Goal: Task Accomplishment & Management: Manage account settings

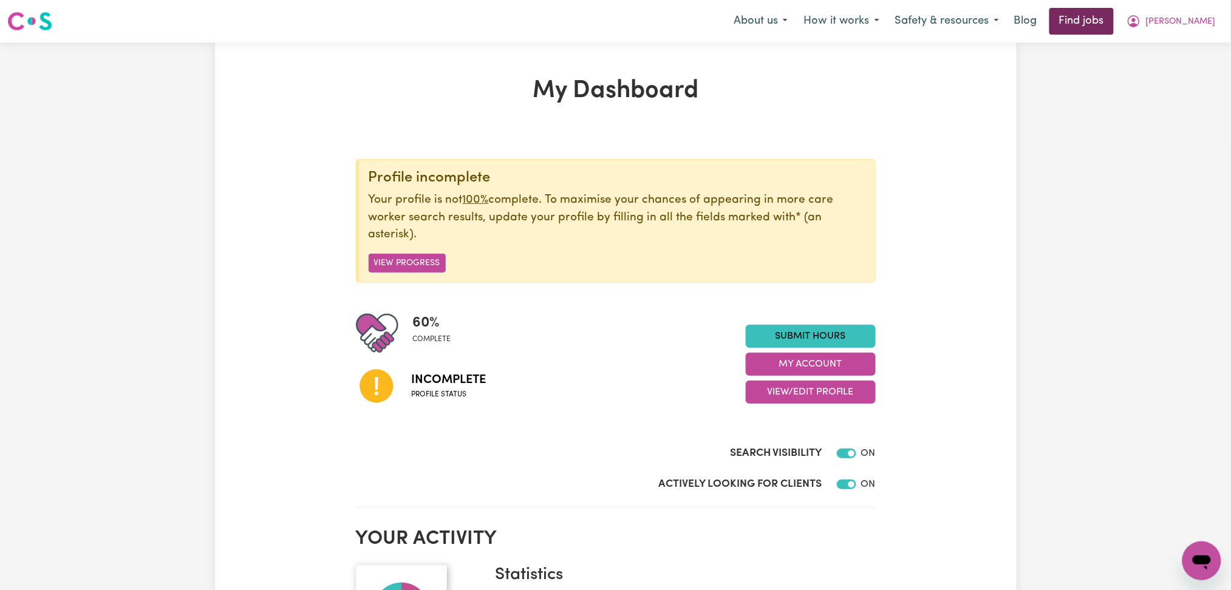
click at [1114, 26] on link "Find jobs" at bounding box center [1081, 21] width 64 height 27
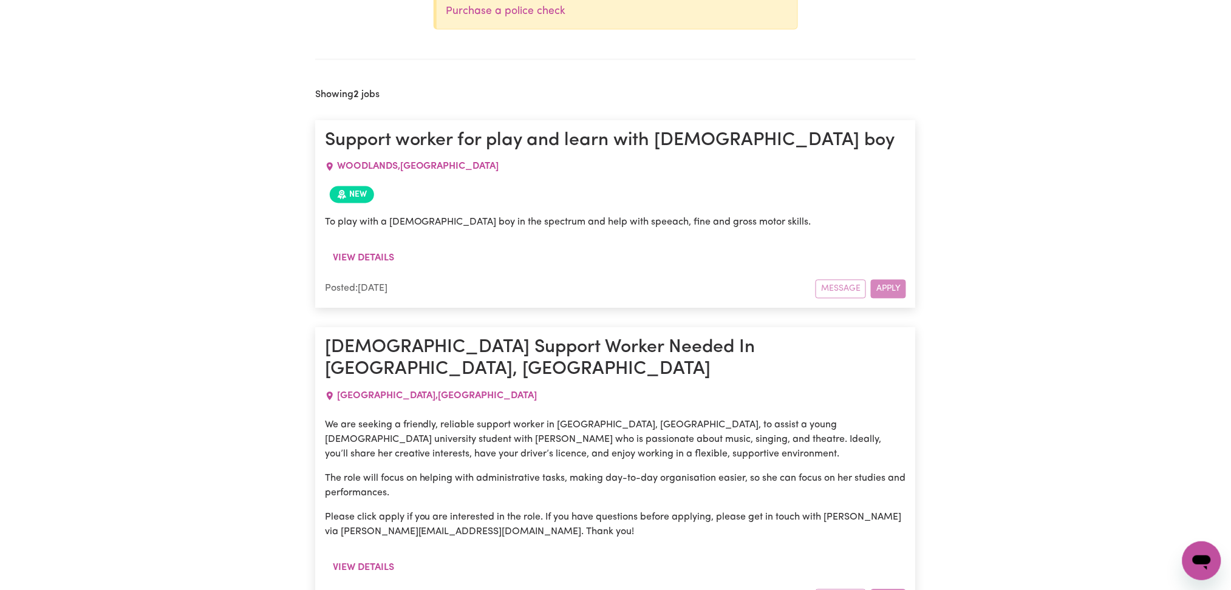
scroll to position [773, 0]
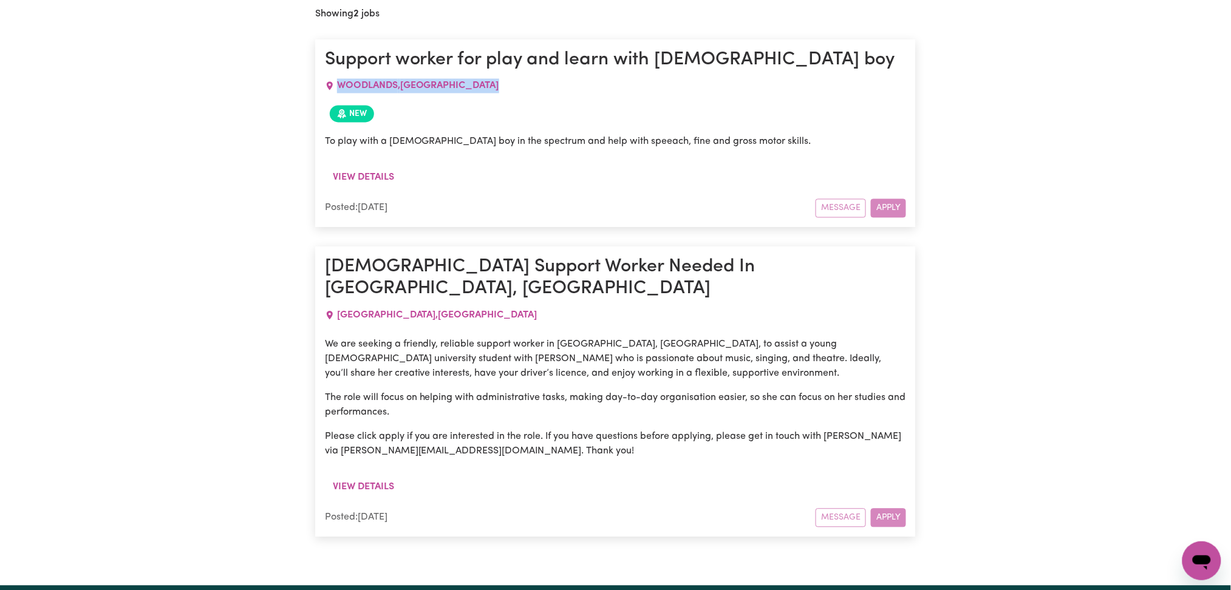
drag, startPoint x: 341, startPoint y: 84, endPoint x: 531, endPoint y: 84, distance: 190.7
click at [531, 84] on div "WOODLANDS , Western Australia" at bounding box center [616, 86] width 582 height 29
copy span "WOODLANDS , Western Australia"
drag, startPoint x: 335, startPoint y: 289, endPoint x: 523, endPoint y: 289, distance: 188.2
click at [523, 301] on div "PERTH , Western Australia" at bounding box center [616, 315] width 582 height 29
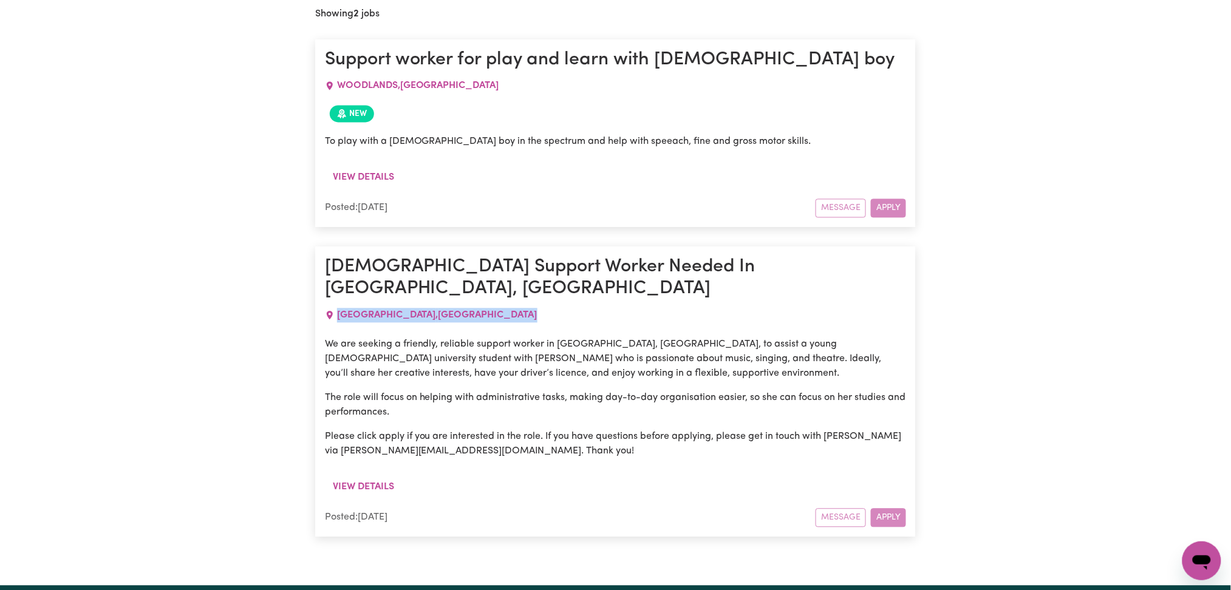
copy span "PERTH , Western Australia"
click at [375, 91] on span "WOODLANDS , Western Australia" at bounding box center [418, 86] width 162 height 10
drag, startPoint x: 375, startPoint y: 91, endPoint x: 400, endPoint y: 95, distance: 25.9
click at [375, 91] on span "WOODLANDS , Western Australia" at bounding box center [418, 86] width 162 height 10
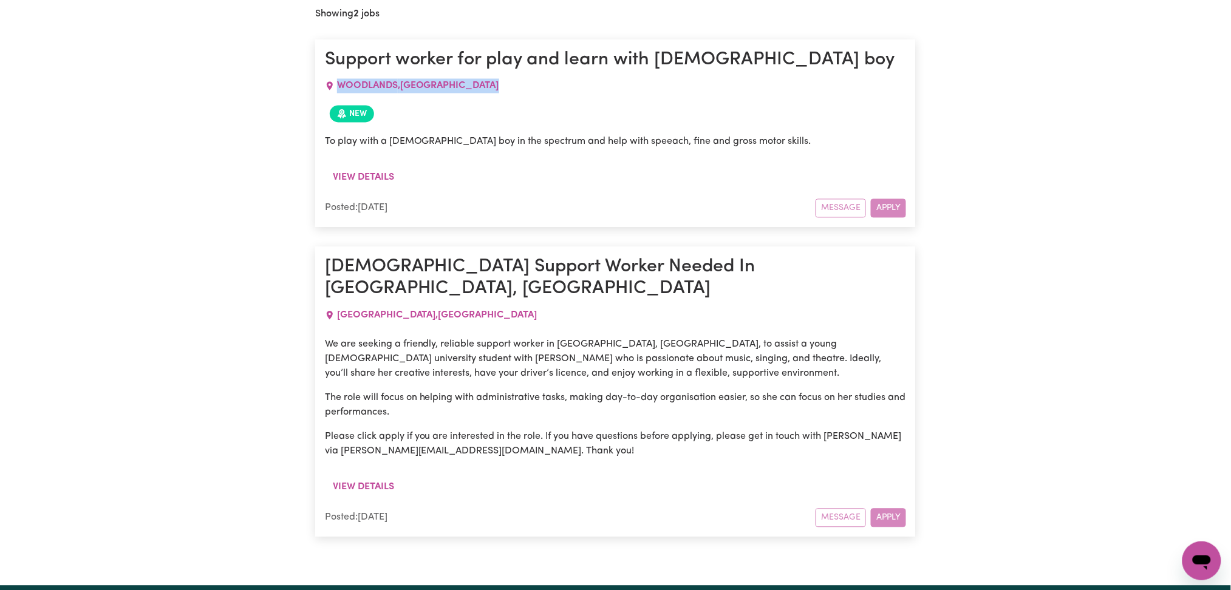
copy span "WOODLANDS , Western Australia"
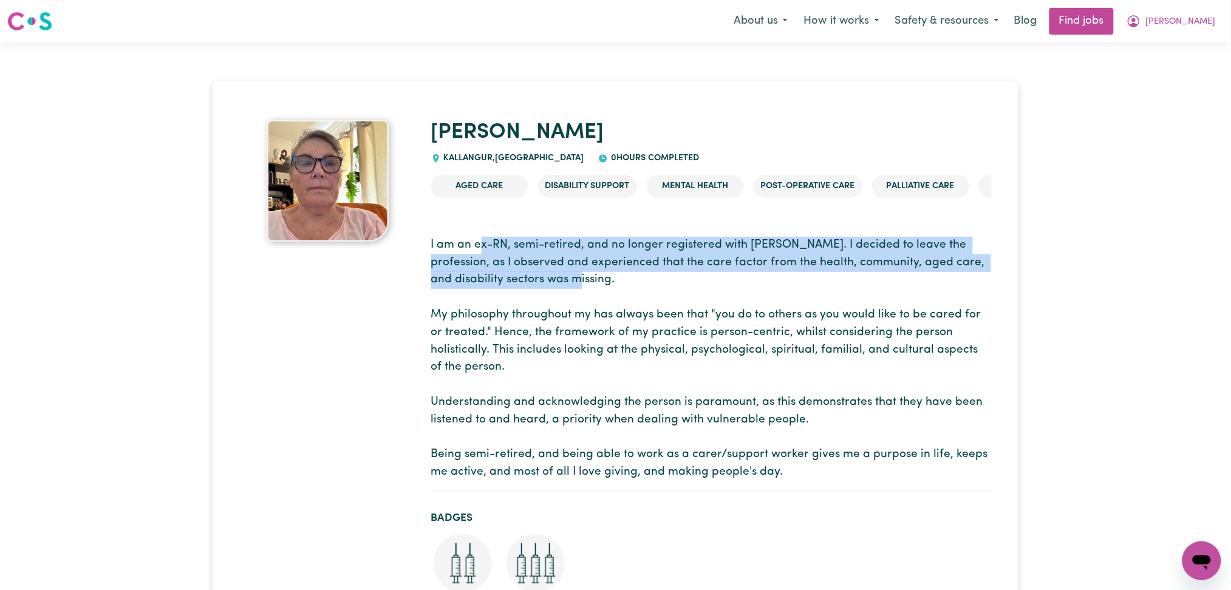
drag, startPoint x: 481, startPoint y: 231, endPoint x: 597, endPoint y: 301, distance: 135.9
click at [597, 301] on section "I am an ex-RN, semi-retired, and no longer registered with [PERSON_NAME]. I dec…" at bounding box center [711, 359] width 560 height 265
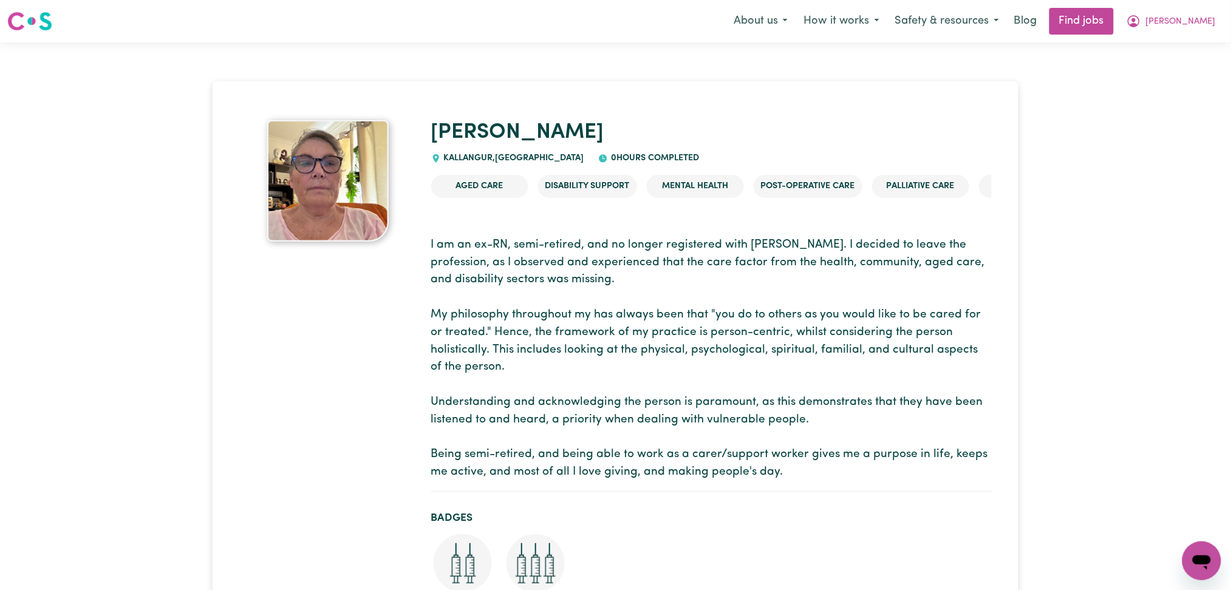
click at [616, 311] on p "I am an ex-RN, semi-retired, and no longer registered with [PERSON_NAME]. I dec…" at bounding box center [711, 359] width 560 height 245
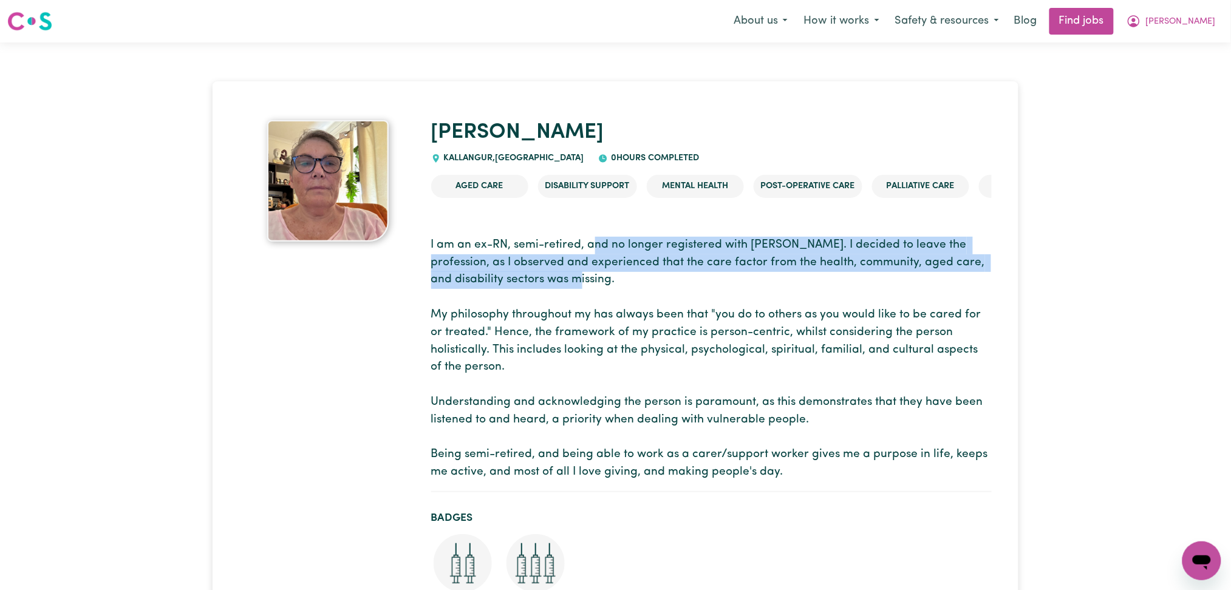
drag, startPoint x: 594, startPoint y: 233, endPoint x: 627, endPoint y: 301, distance: 75.8
click at [627, 301] on section "I am an ex-RN, semi-retired, and no longer registered with [PERSON_NAME]. I dec…" at bounding box center [711, 359] width 560 height 265
click at [627, 301] on p "I am an ex-RN, semi-retired, and no longer registered with [PERSON_NAME]. I dec…" at bounding box center [711, 359] width 560 height 245
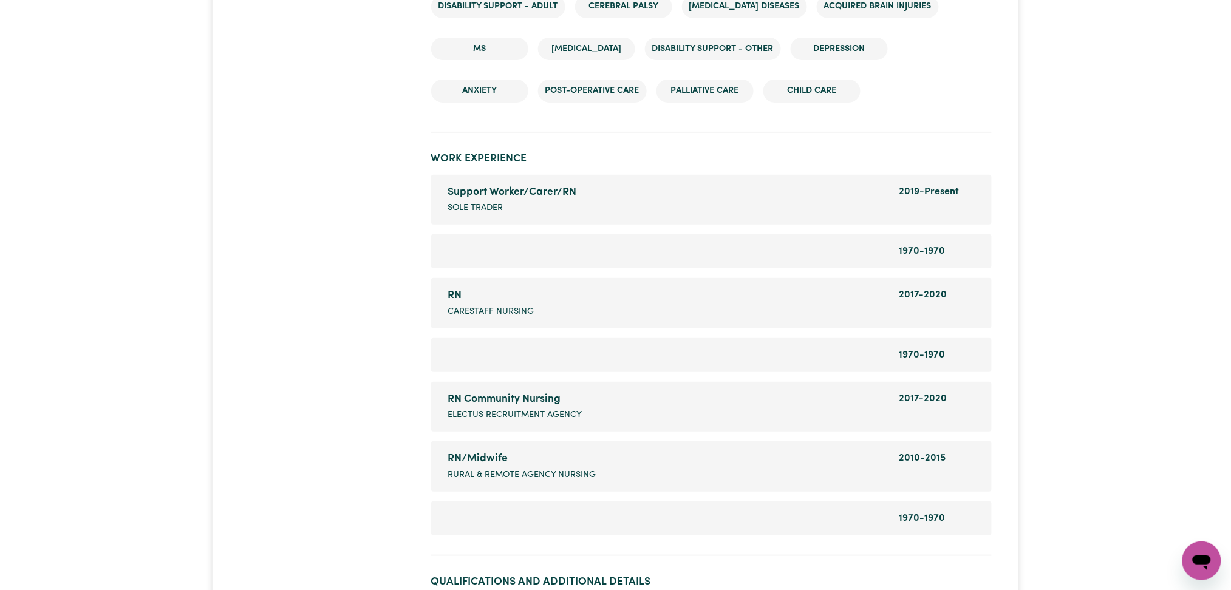
scroll to position [2186, 0]
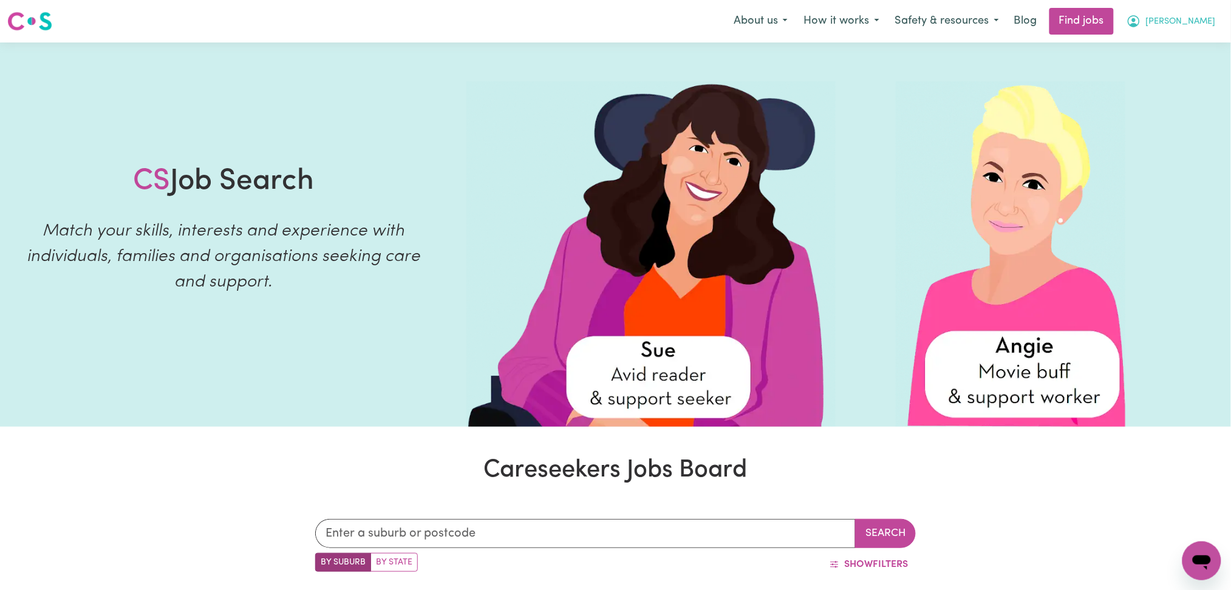
click at [1197, 27] on span "[PERSON_NAME]" at bounding box center [1181, 21] width 70 height 13
click at [1176, 87] on link "Logout" at bounding box center [1175, 92] width 96 height 23
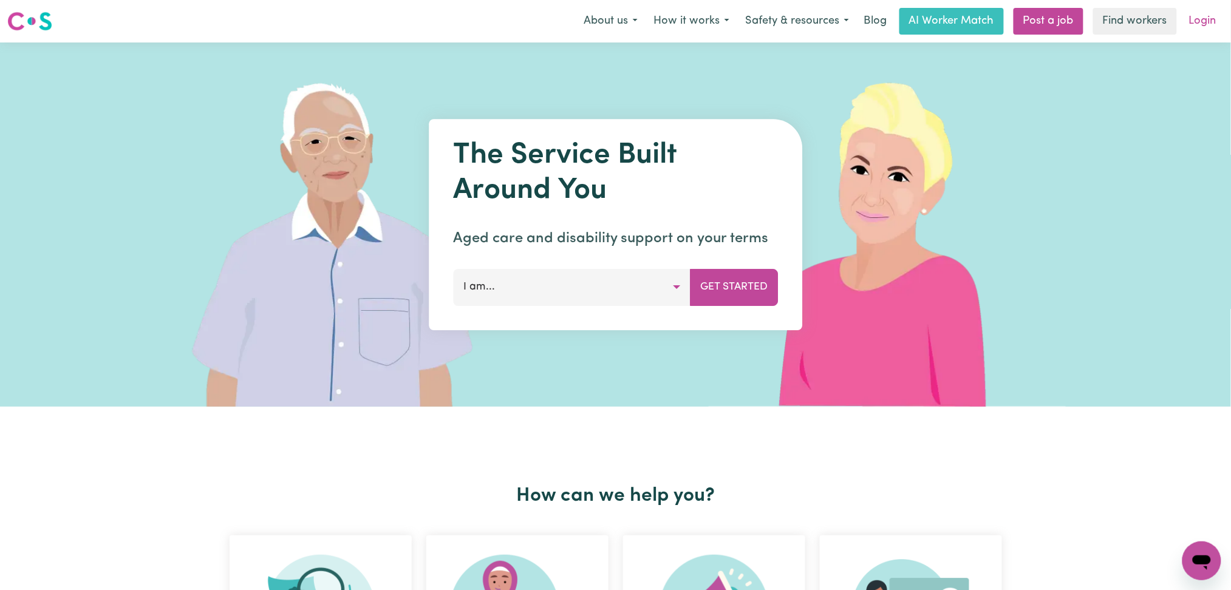
click at [1211, 24] on link "Login" at bounding box center [1203, 21] width 42 height 27
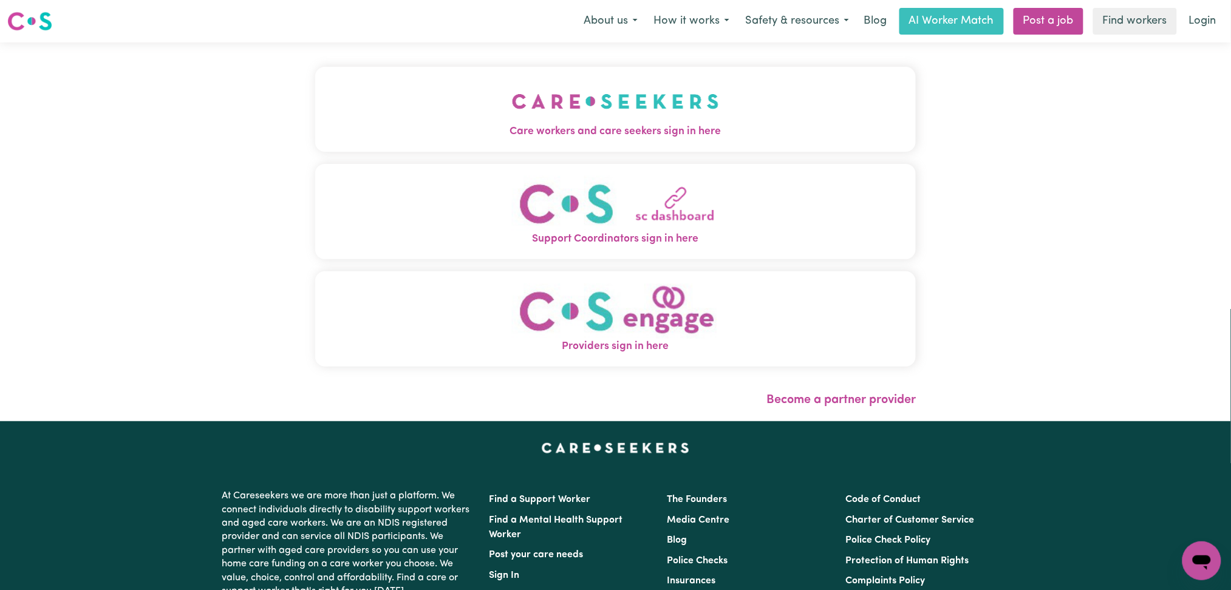
click at [558, 135] on span "Care workers and care seekers sign in here" at bounding box center [615, 132] width 601 height 16
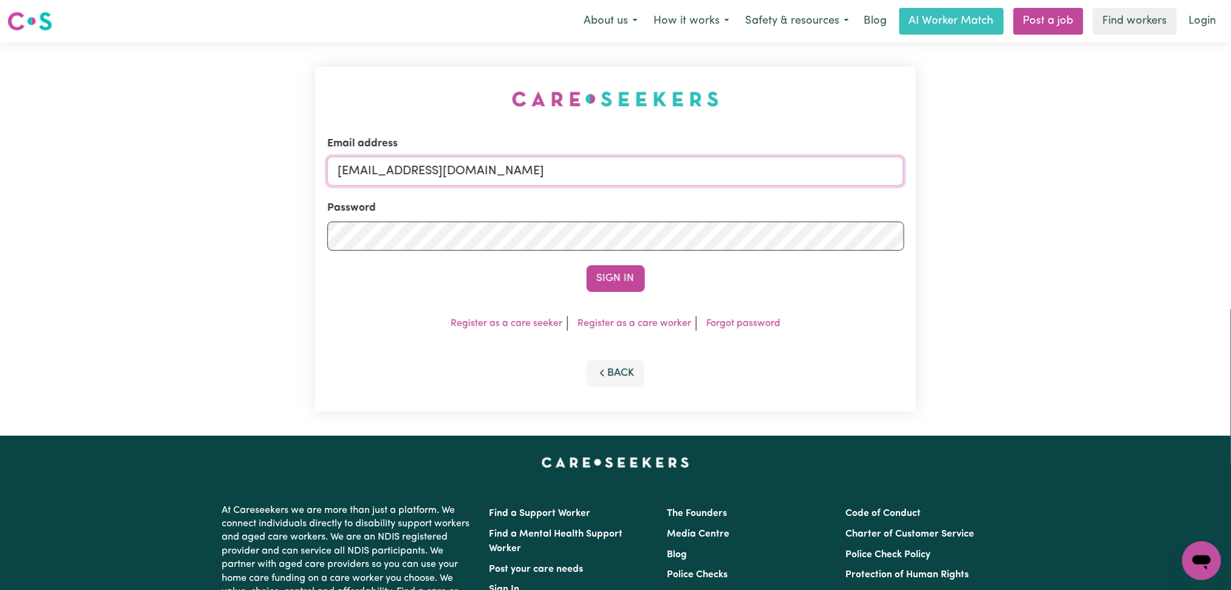
click at [547, 172] on input "onboardingcs@careseekers.com.au" at bounding box center [615, 171] width 577 height 29
drag, startPoint x: 404, startPoint y: 163, endPoint x: 713, endPoint y: 163, distance: 309.7
click at [713, 163] on input "Superuser~jakedworkin@hotmail.com" at bounding box center [615, 171] width 577 height 29
type input "Superuser~chanjun.he88@gmail.com"
click at [587, 265] on button "Sign In" at bounding box center [616, 278] width 58 height 27
